Goal: Transaction & Acquisition: Purchase product/service

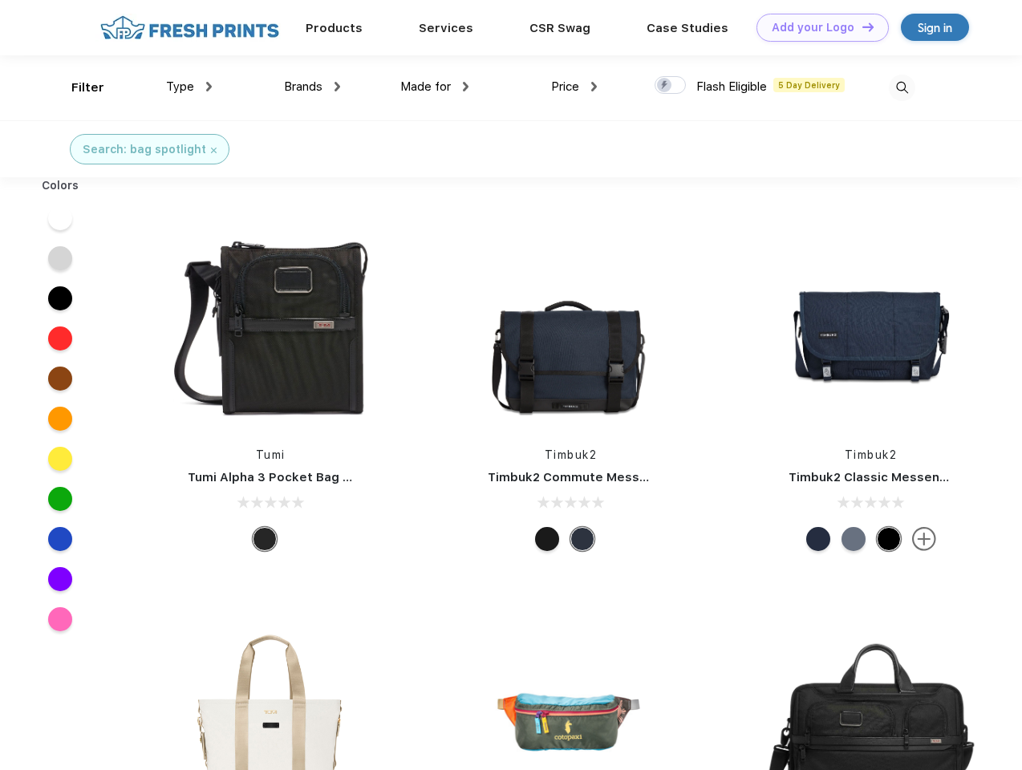
scroll to position [1, 0]
click at [817, 27] on link "Add your Logo Design Tool" at bounding box center [823, 28] width 132 height 28
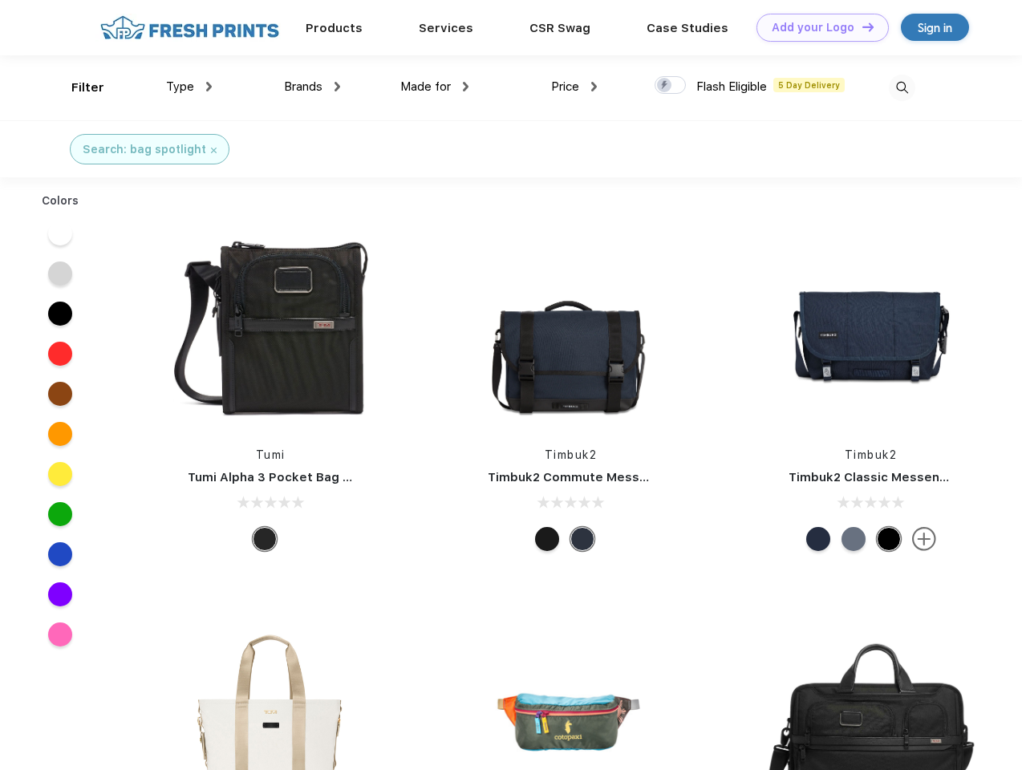
click at [0, 0] on div "Design Tool" at bounding box center [0, 0] width 0 height 0
click at [861, 26] on link "Add your Logo Design Tool" at bounding box center [823, 28] width 132 height 28
click at [77, 87] on div "Filter" at bounding box center [87, 88] width 33 height 18
click at [189, 87] on span "Type" at bounding box center [180, 86] width 28 height 14
click at [312, 87] on span "Brands" at bounding box center [303, 86] width 39 height 14
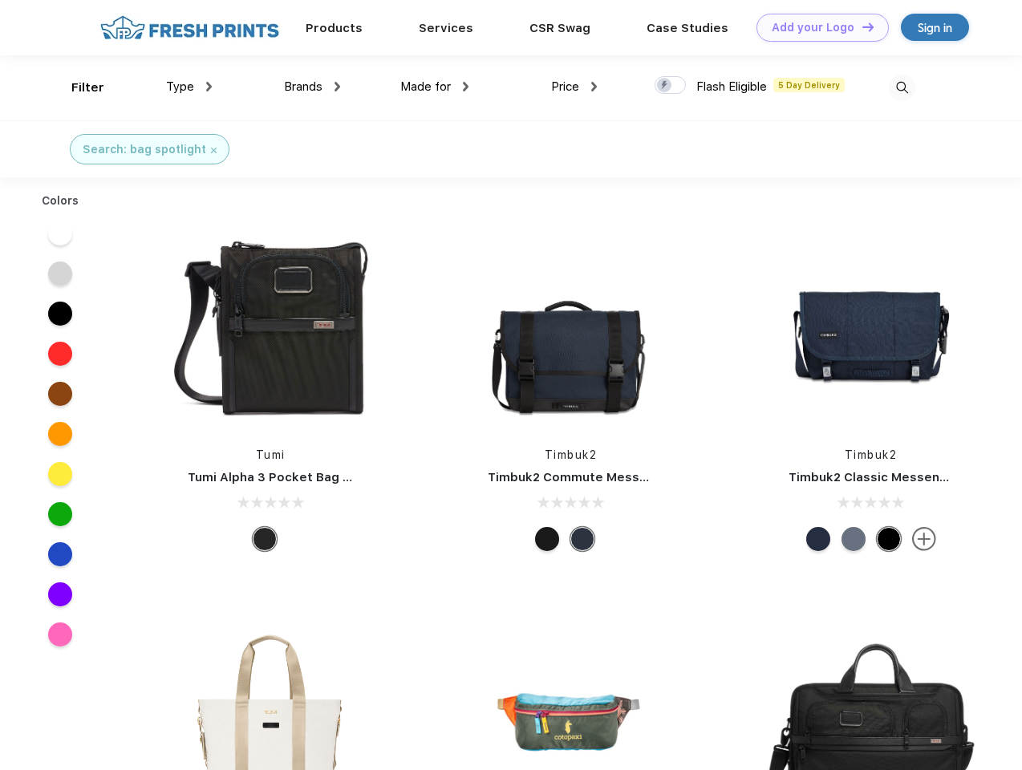
click at [435, 87] on span "Made for" at bounding box center [425, 86] width 51 height 14
click at [574, 87] on span "Price" at bounding box center [565, 86] width 28 height 14
click at [671, 86] on div at bounding box center [670, 85] width 31 height 18
click at [665, 86] on input "checkbox" at bounding box center [660, 80] width 10 height 10
click at [902, 87] on img at bounding box center [902, 88] width 26 height 26
